Goal: Navigation & Orientation: Understand site structure

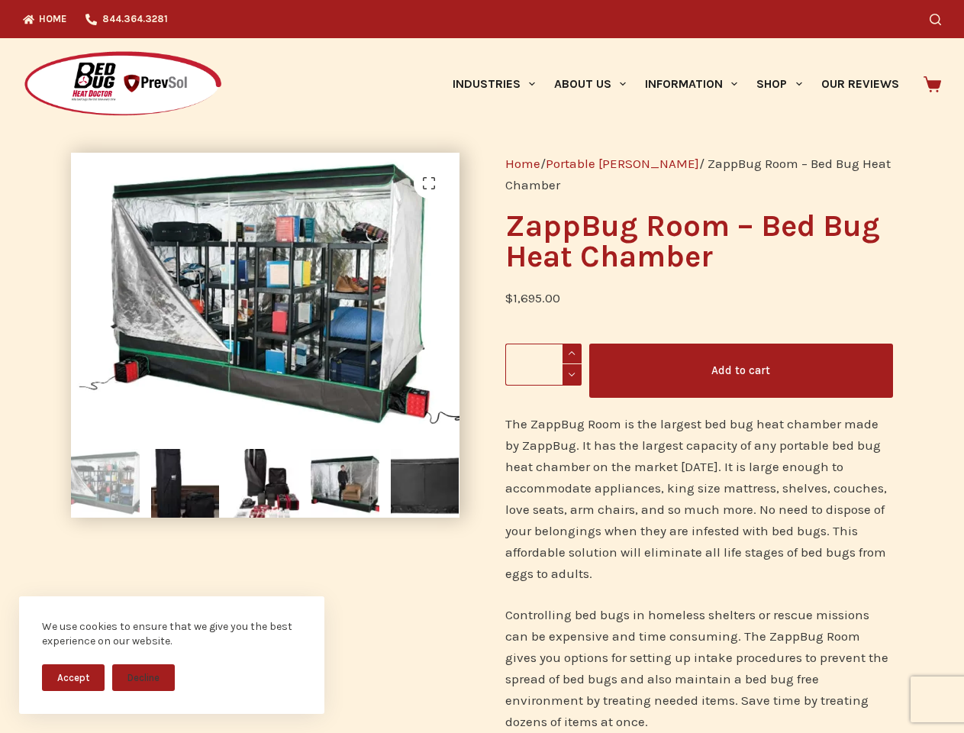
click at [483, 367] on div "Home / Portable [PERSON_NAME] / ZappBug Room – Bed Bug Heat Chamber ZappBug Roo…" at bounding box center [700, 726] width 434 height 1192
click at [73, 677] on button "Accept" at bounding box center [73, 677] width 63 height 27
click at [144, 677] on button "Decline" at bounding box center [143, 677] width 63 height 27
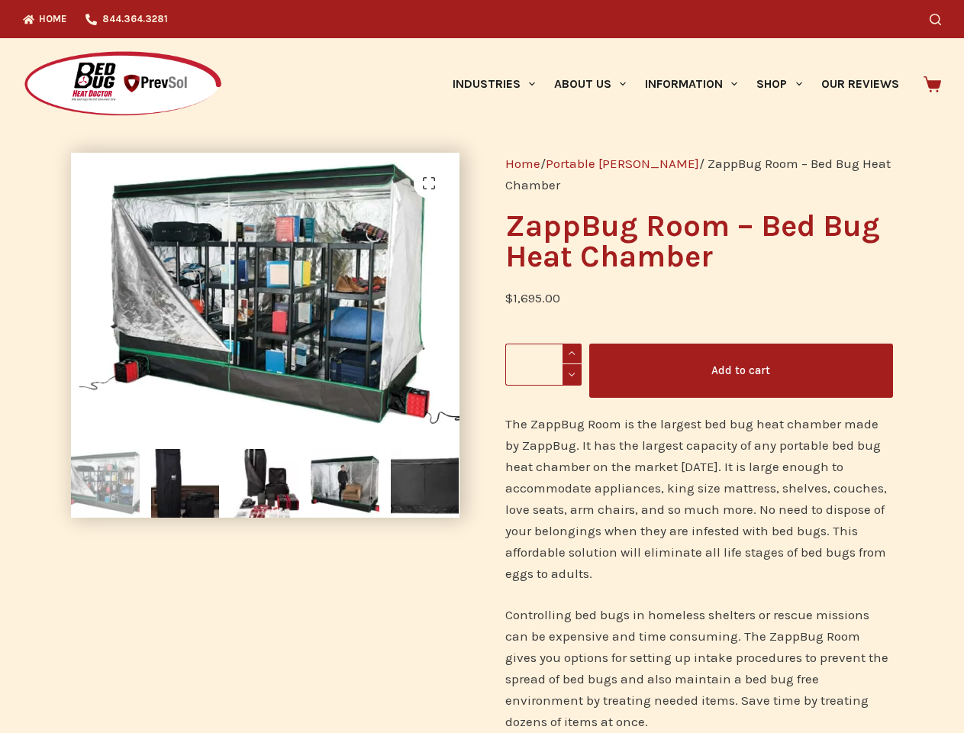
click at [942, 19] on icon "Search" at bounding box center [935, 19] width 11 height 11
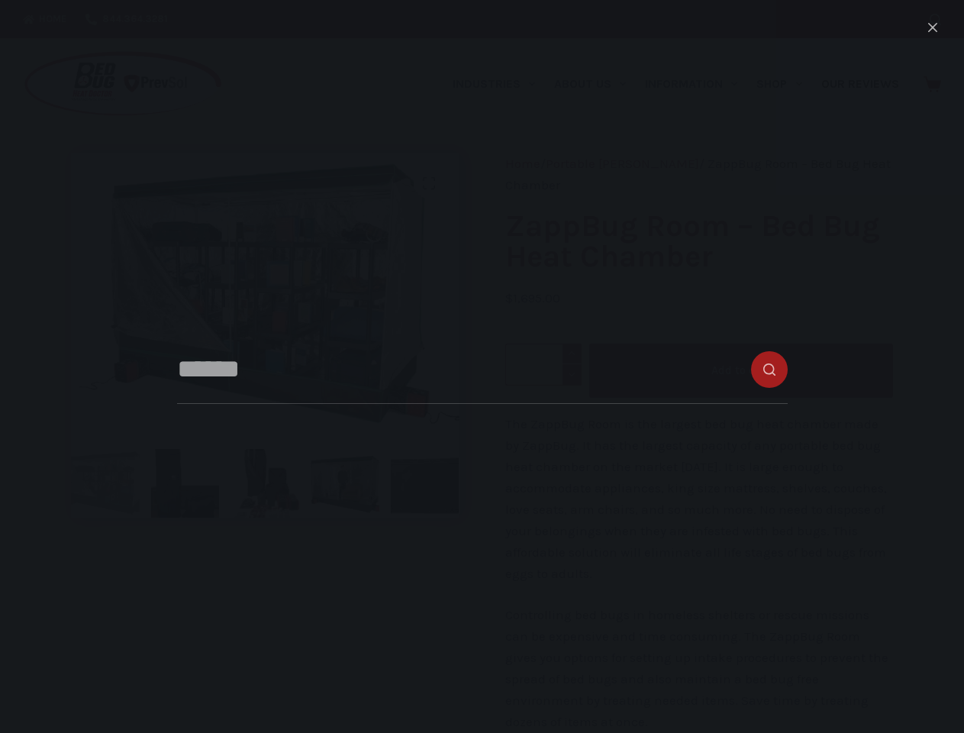
click at [499, 84] on link "Industries" at bounding box center [494, 84] width 102 height 92
click at [596, 84] on link "About Us" at bounding box center [589, 84] width 91 height 92
click at [698, 84] on link "Information" at bounding box center [691, 84] width 111 height 92
click at [786, 84] on link "Shop" at bounding box center [780, 84] width 64 height 92
click at [483, 431] on div "Home / Portable [PERSON_NAME] / ZappBug Room – Bed Bug Heat Chamber ZappBug Roo…" at bounding box center [700, 726] width 434 height 1192
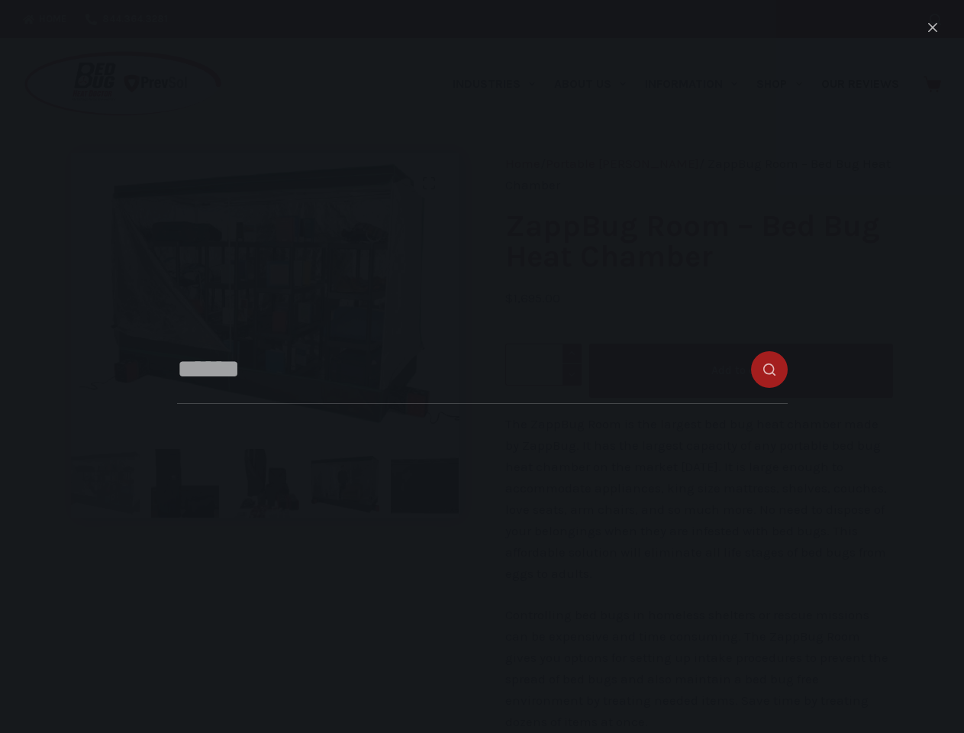
click at [263, 335] on img at bounding box center [383, 365] width 781 height 565
